Goal: Find specific page/section: Find specific page/section

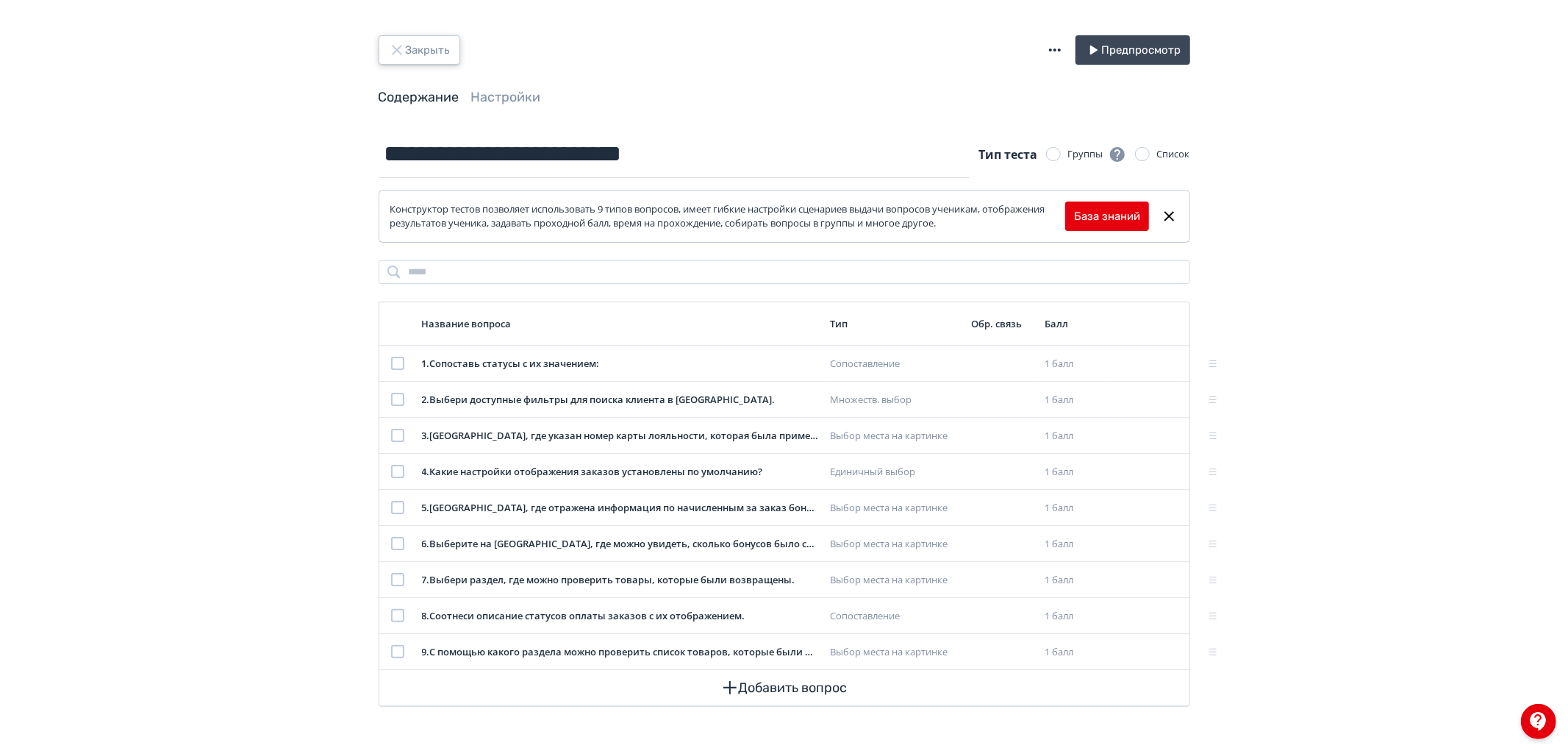
click at [413, 41] on button "Закрыть" at bounding box center [419, 50] width 81 height 29
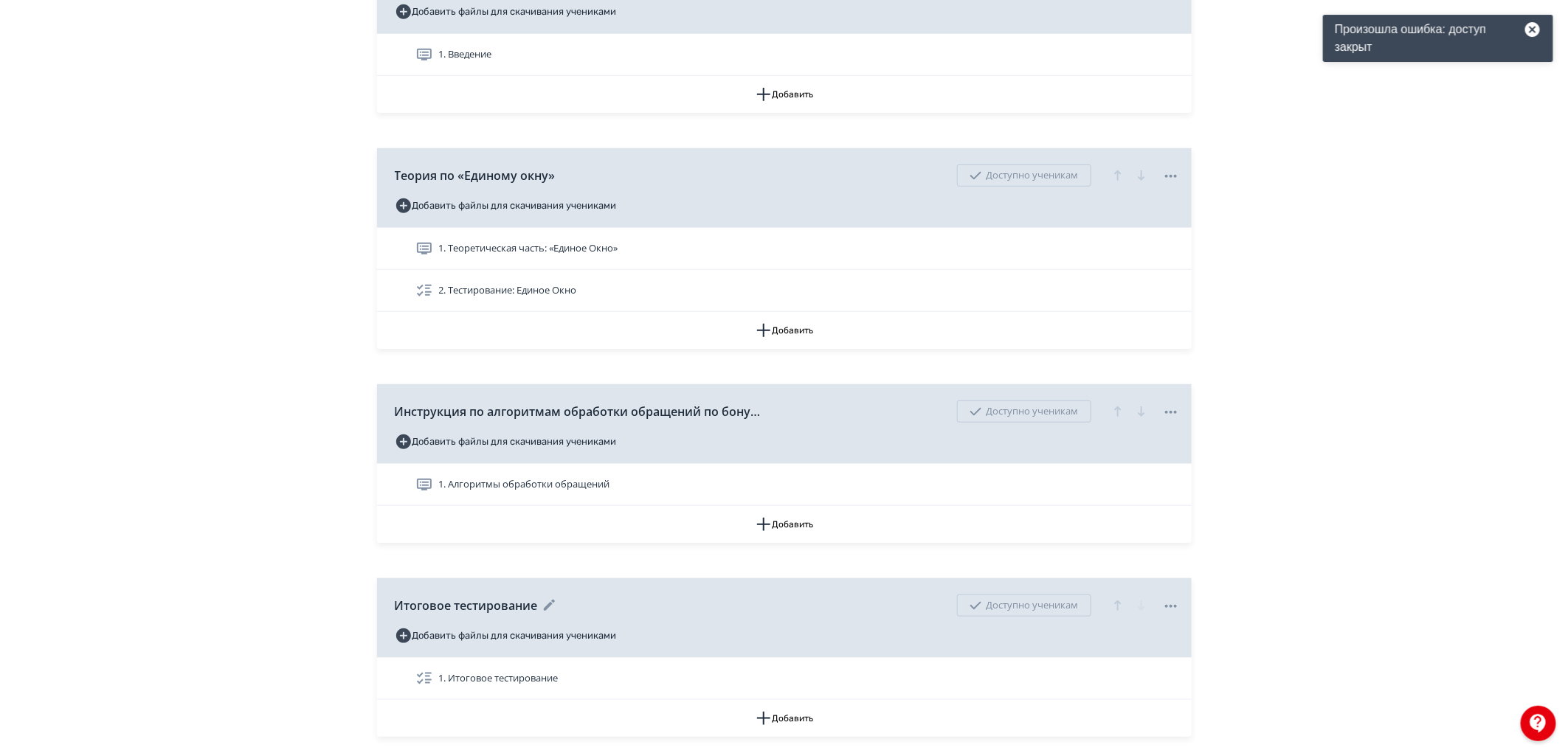
scroll to position [537, 0]
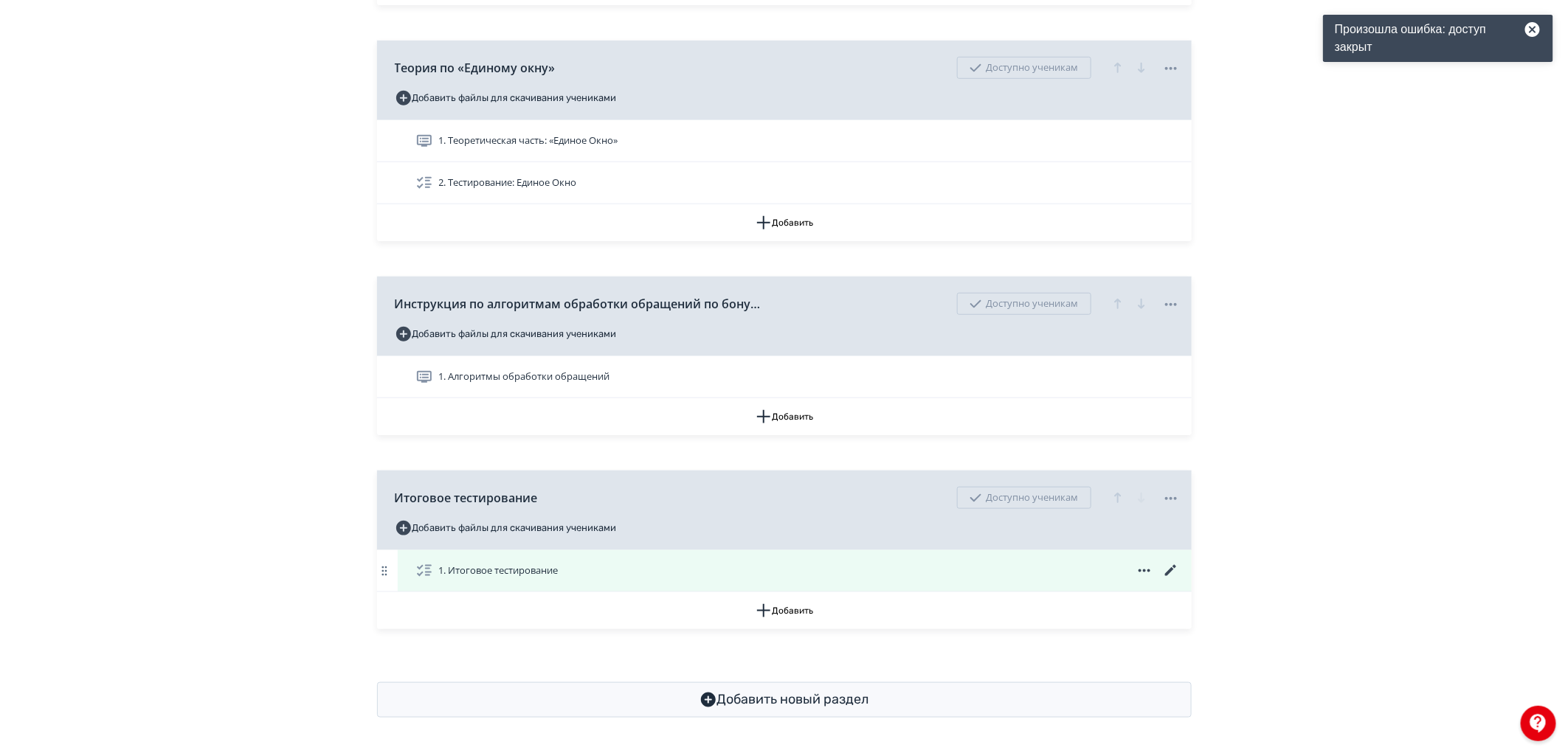
click at [1170, 569] on icon at bounding box center [1170, 571] width 11 height 11
